Goal: Information Seeking & Learning: Learn about a topic

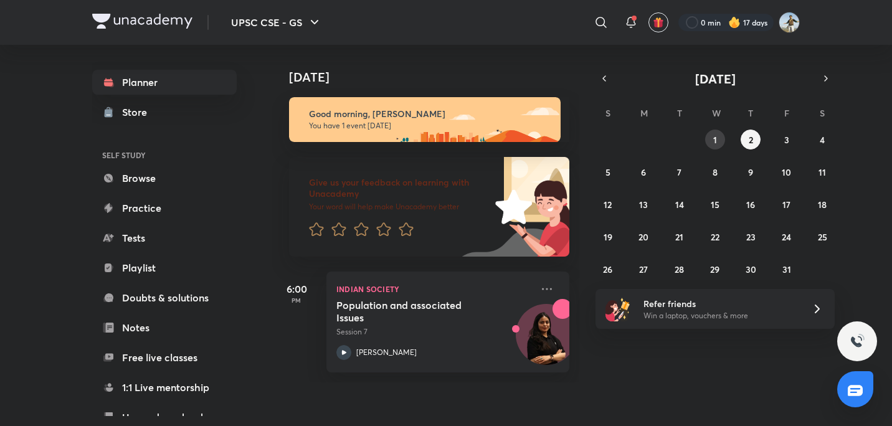
click at [718, 136] on button "1" at bounding box center [715, 140] width 20 height 20
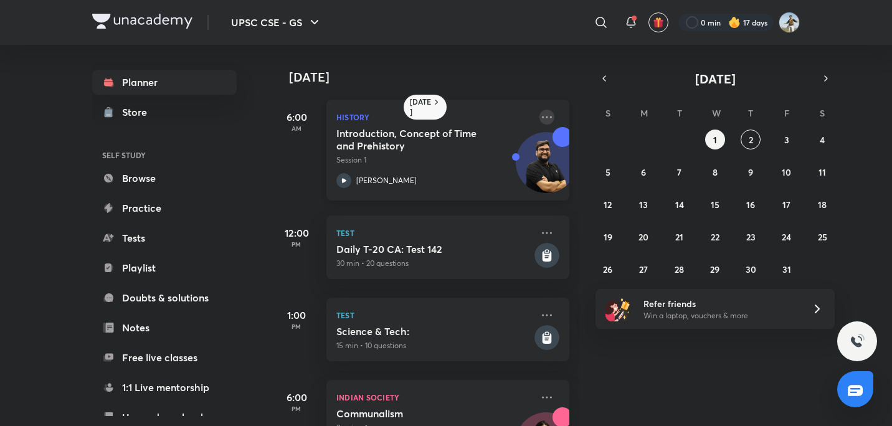
click at [543, 113] on icon at bounding box center [547, 117] width 15 height 15
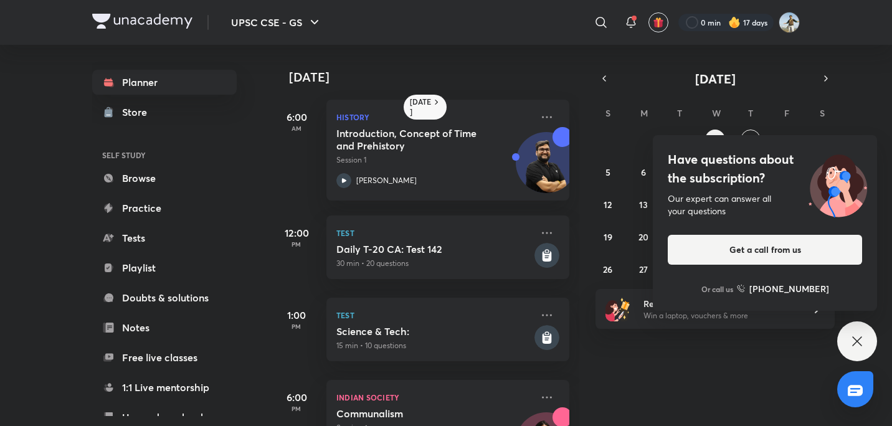
click at [875, 351] on div "[DATE] 6:00 AM History Introduction, Concept of Time and Prehistory Session 1 […" at bounding box center [581, 235] width 618 height 381
click at [862, 338] on icon at bounding box center [857, 341] width 15 height 15
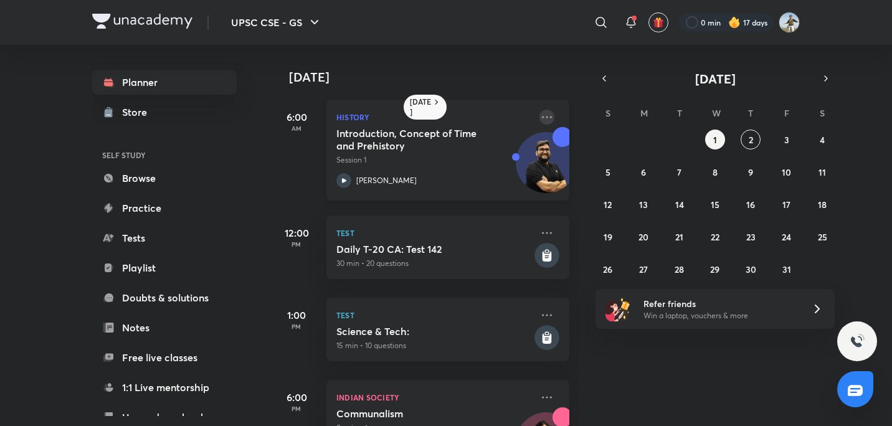
click at [542, 117] on icon at bounding box center [547, 117] width 10 height 2
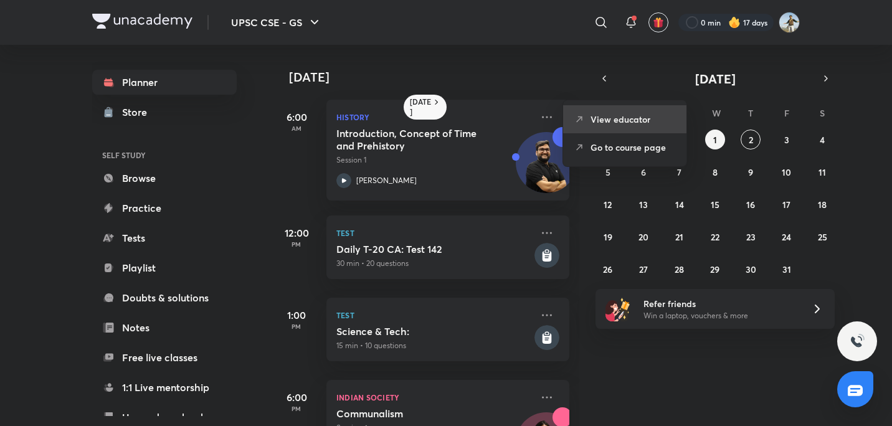
click at [604, 123] on p "View educator" at bounding box center [634, 119] width 86 height 13
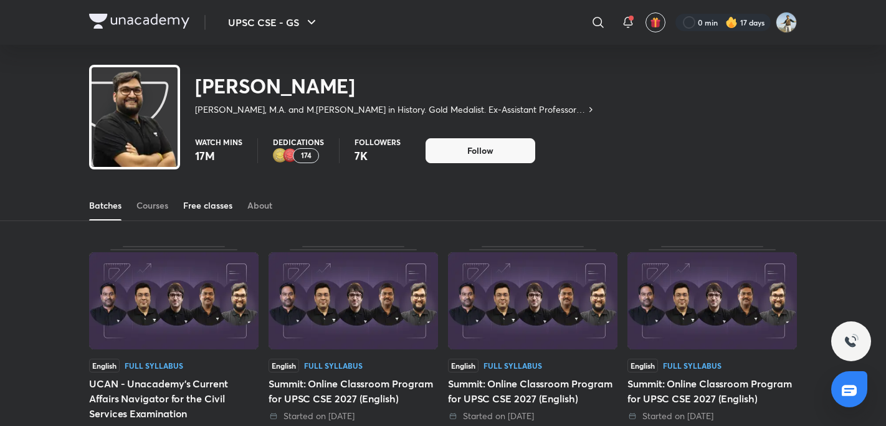
click at [218, 202] on div "Free classes" at bounding box center [207, 205] width 49 height 12
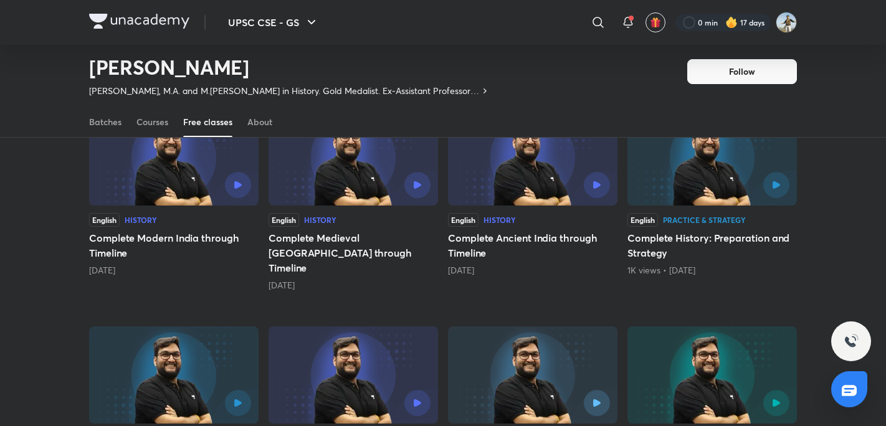
scroll to position [140, 0]
click at [525, 193] on div at bounding box center [532, 186] width 155 height 26
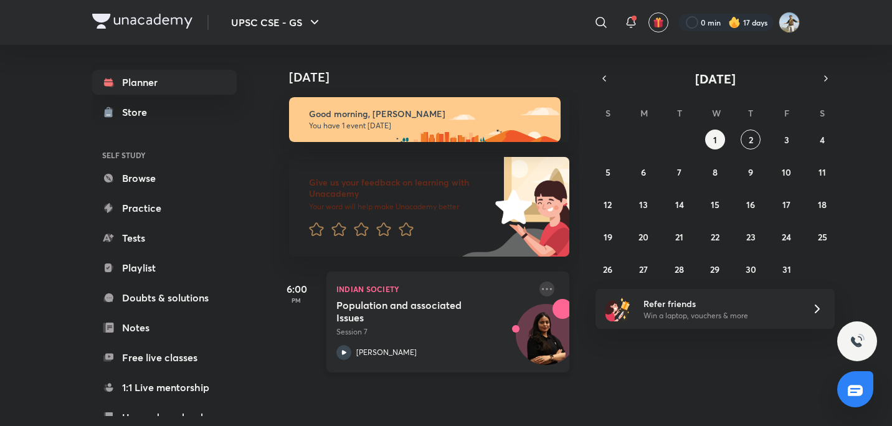
click at [540, 287] on icon at bounding box center [547, 289] width 15 height 15
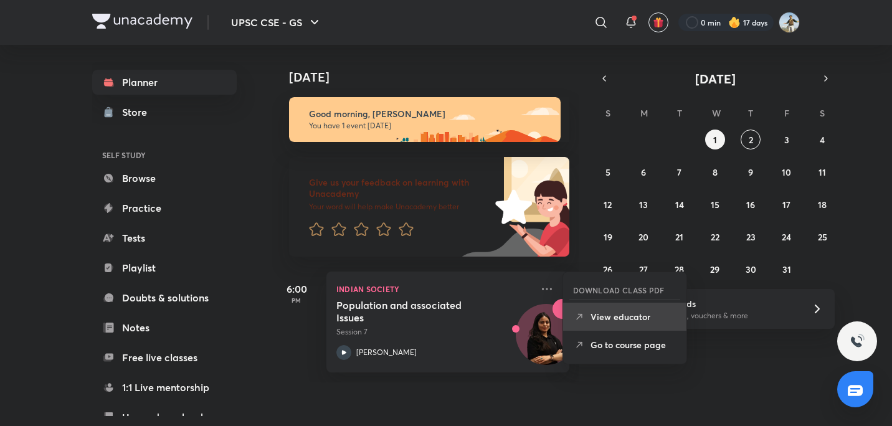
click at [627, 320] on p "View educator" at bounding box center [634, 316] width 86 height 13
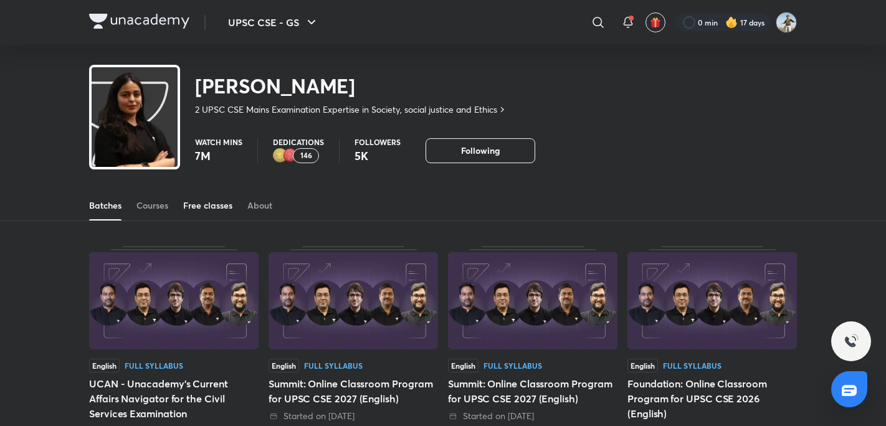
click at [219, 205] on div "Free classes" at bounding box center [207, 205] width 49 height 12
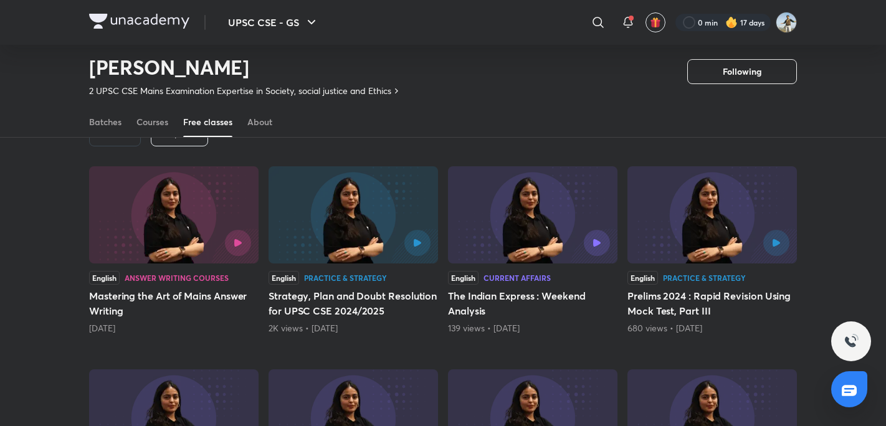
scroll to position [83, 0]
click at [155, 114] on link "Courses" at bounding box center [152, 122] width 32 height 30
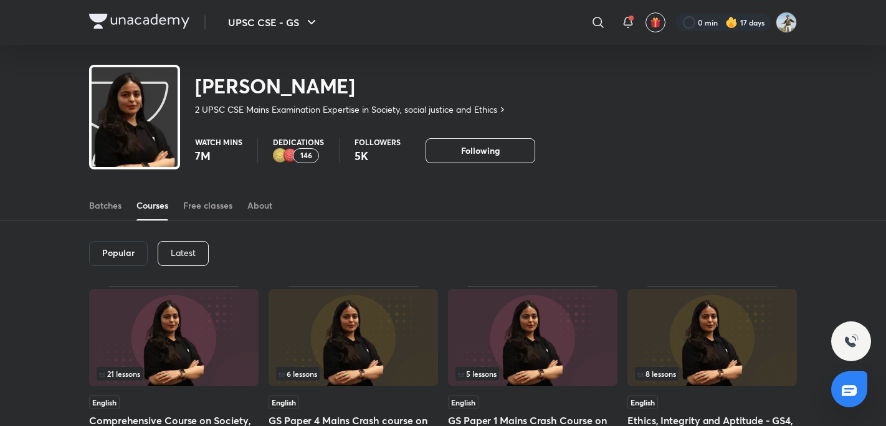
click at [189, 252] on p "Latest" at bounding box center [183, 253] width 25 height 10
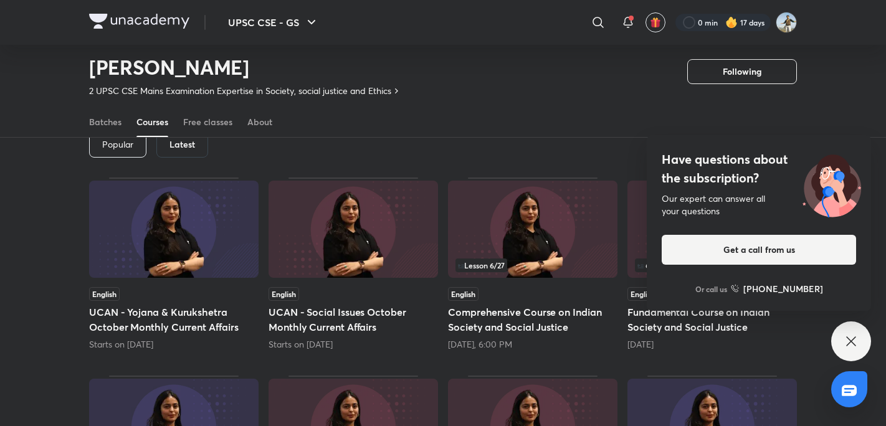
scroll to position [70, 0]
click at [852, 335] on icon at bounding box center [851, 341] width 15 height 15
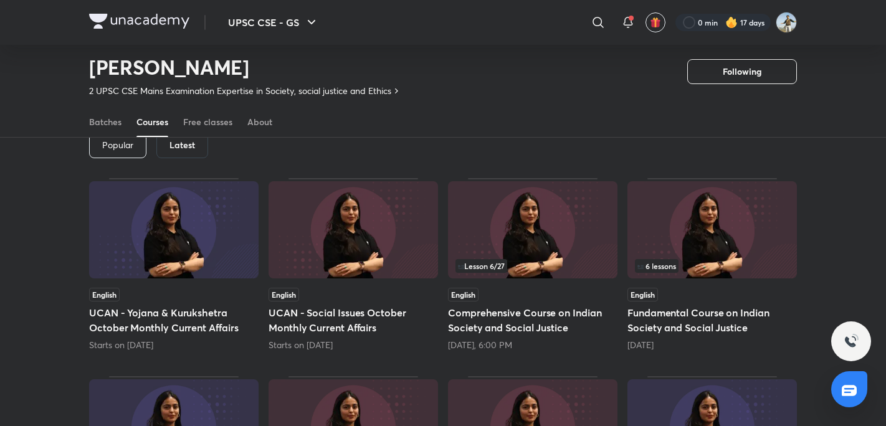
click at [726, 268] on div "6 lessons" at bounding box center [712, 266] width 155 height 14
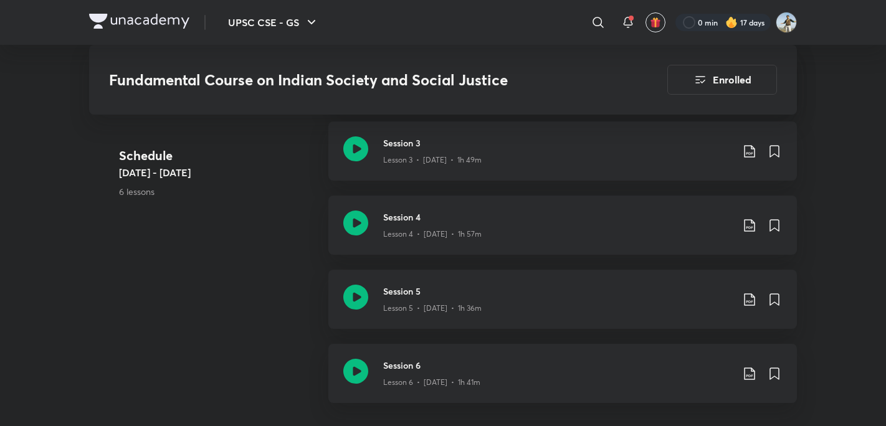
scroll to position [905, 0]
click at [351, 293] on icon at bounding box center [355, 293] width 25 height 25
